Goal: Task Accomplishment & Management: Manage account settings

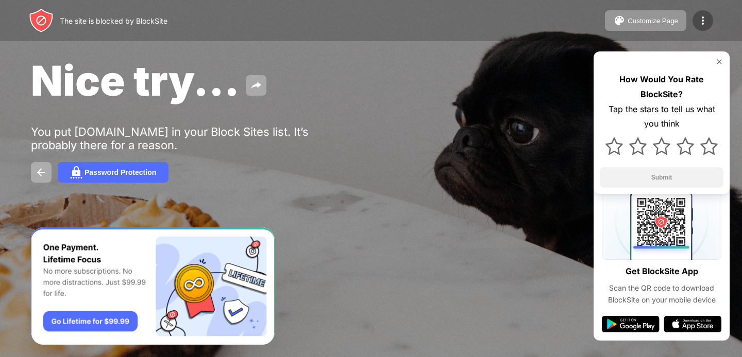
click at [698, 21] on img at bounding box center [702, 20] width 12 height 12
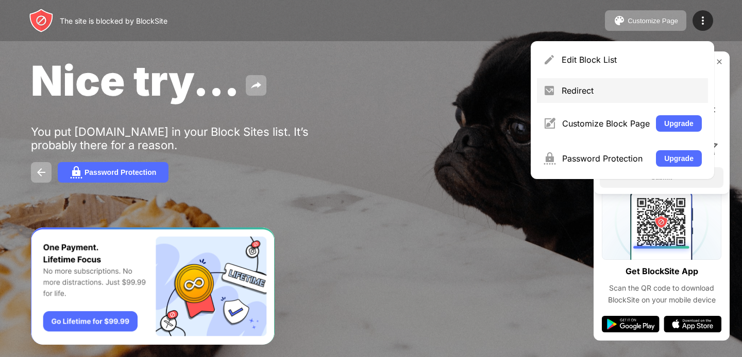
click at [578, 95] on div "Redirect" at bounding box center [631, 90] width 140 height 10
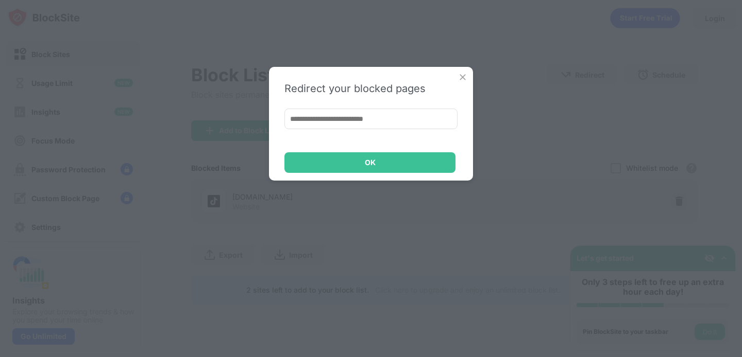
click at [462, 72] on img at bounding box center [462, 77] width 10 height 10
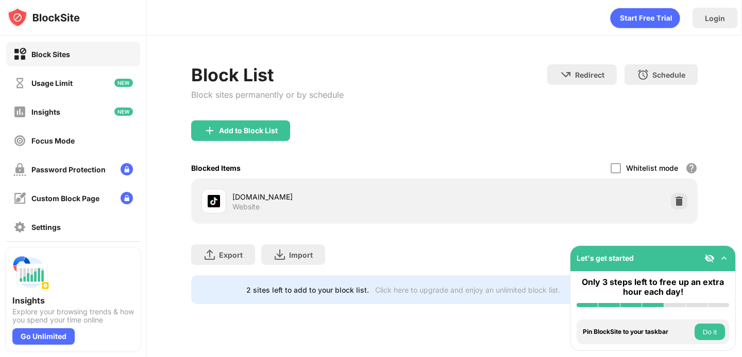
click at [275, 201] on div "[DOMAIN_NAME]" at bounding box center [338, 197] width 212 height 11
click at [678, 203] on img at bounding box center [679, 201] width 10 height 10
